Goal: Find specific page/section: Find specific page/section

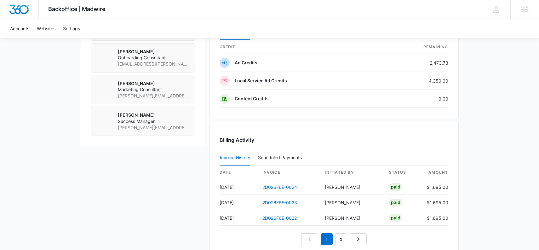
scroll to position [518, 0]
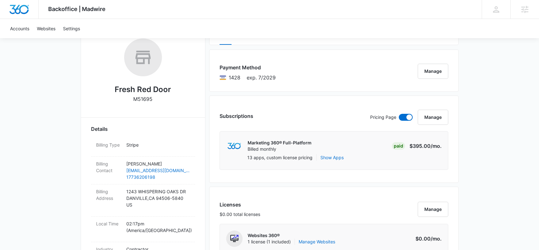
scroll to position [104, 0]
